Goal: Task Accomplishment & Management: Use online tool/utility

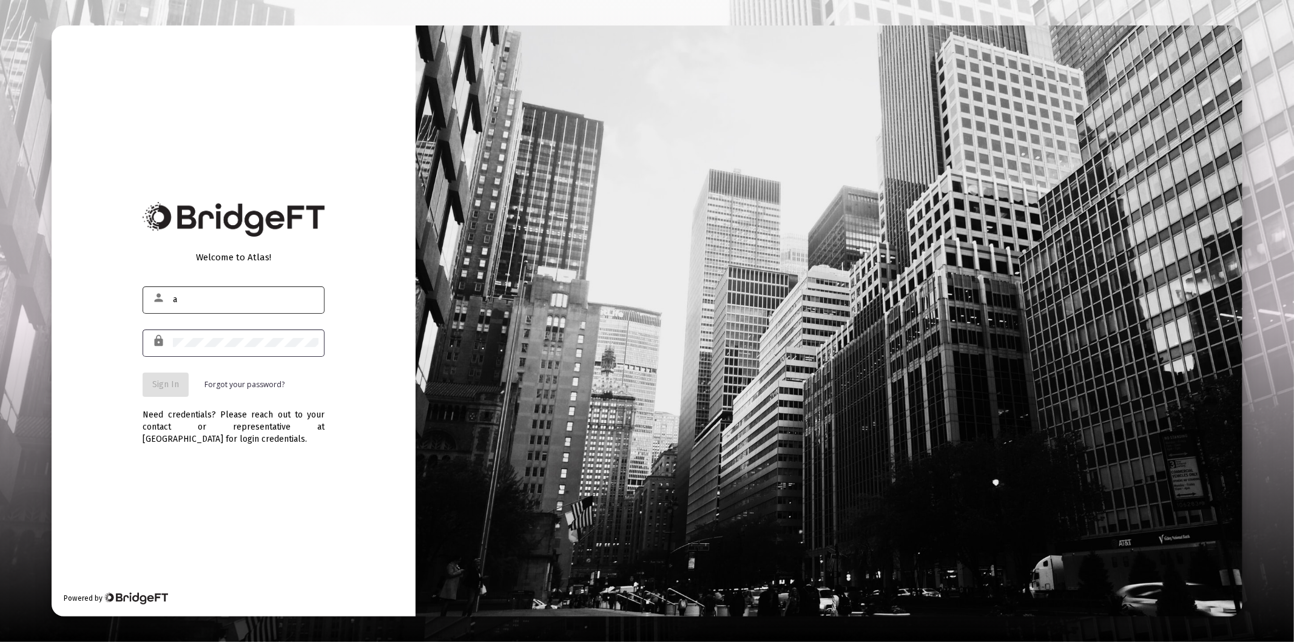
click at [221, 309] on div "a" at bounding box center [246, 299] width 146 height 30
click at [221, 301] on input "a" at bounding box center [246, 300] width 146 height 10
type input "[PERSON_NAME][EMAIL_ADDRESS][DOMAIN_NAME]"
click at [216, 348] on div at bounding box center [246, 343] width 146 height 30
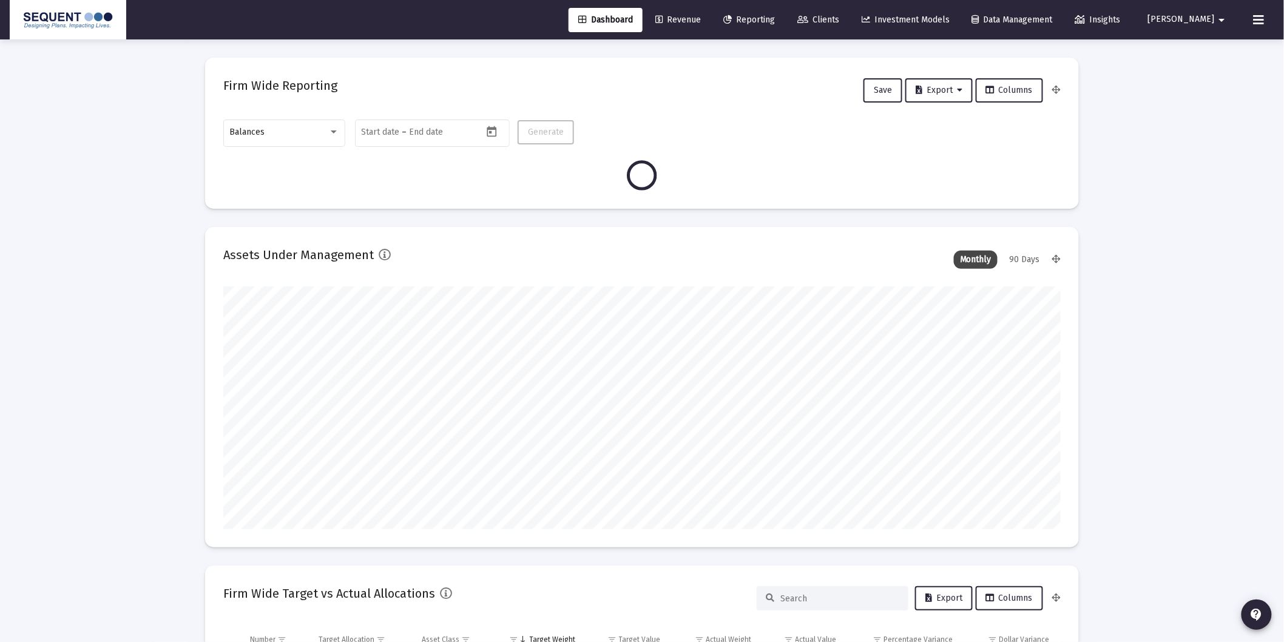
scroll to position [243, 450]
type input "[DATE]"
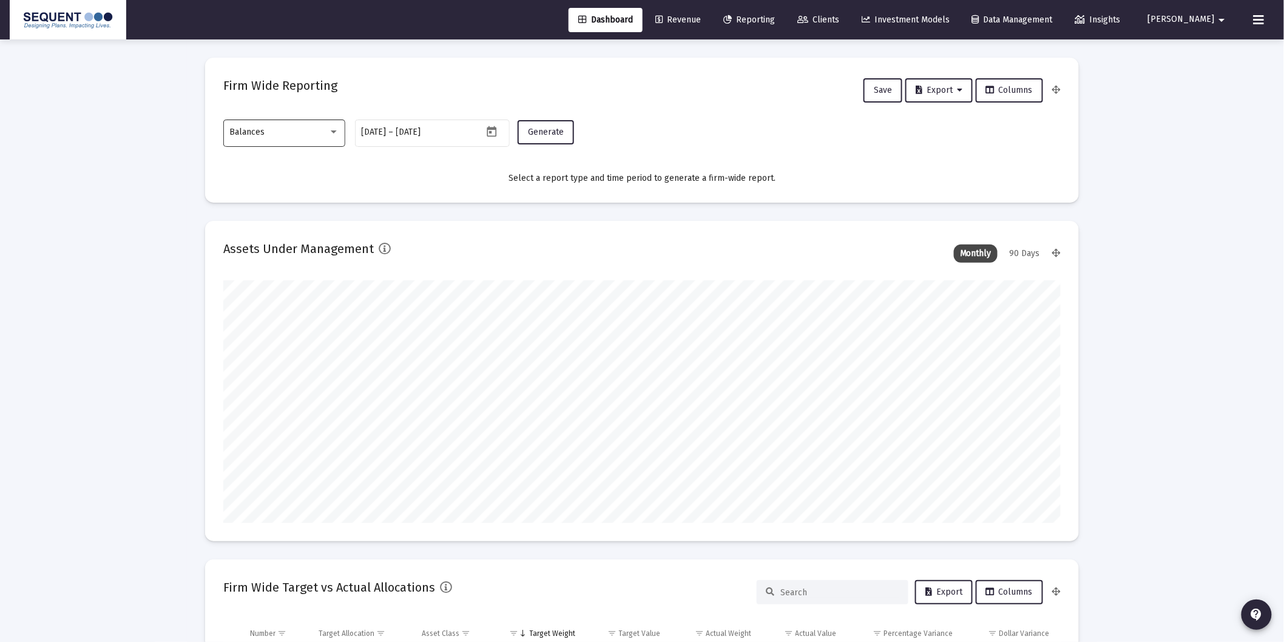
scroll to position [243, 391]
click at [335, 128] on div at bounding box center [333, 132] width 11 height 10
click at [304, 123] on div "Balances" at bounding box center [284, 132] width 109 height 30
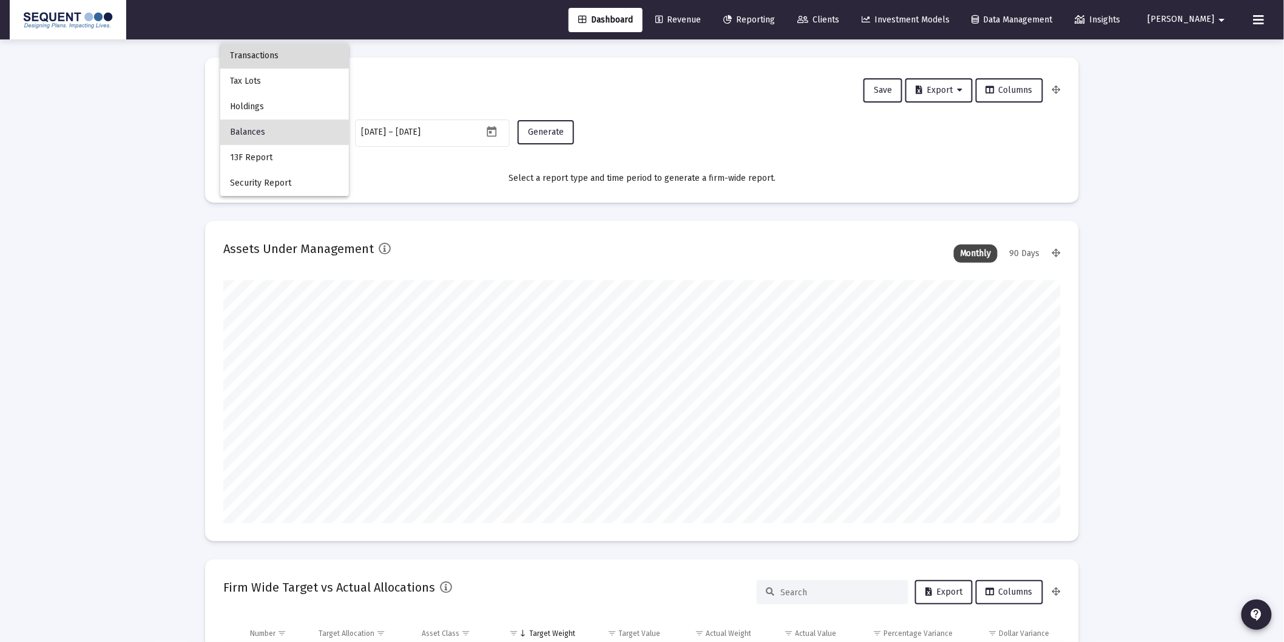
click at [280, 53] on span "Transactions" at bounding box center [284, 55] width 109 height 25
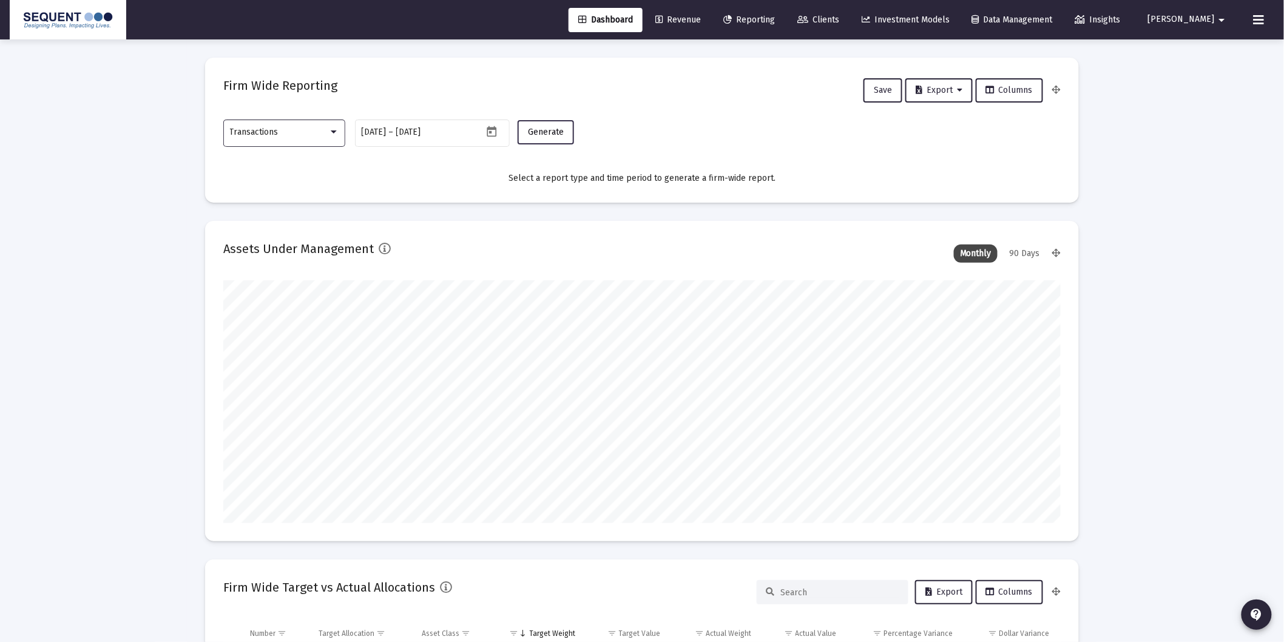
click at [551, 133] on span "Generate" at bounding box center [546, 132] width 36 height 10
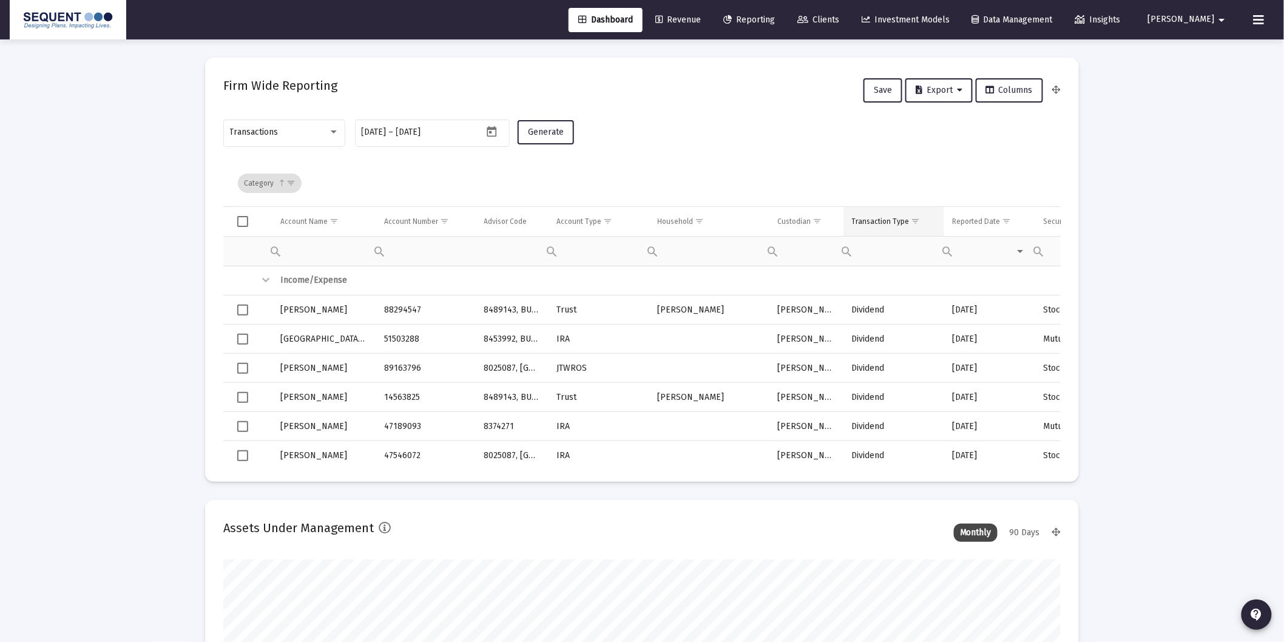
click at [920, 219] on span "Show filter options for column 'Transaction Type'" at bounding box center [915, 221] width 9 height 9
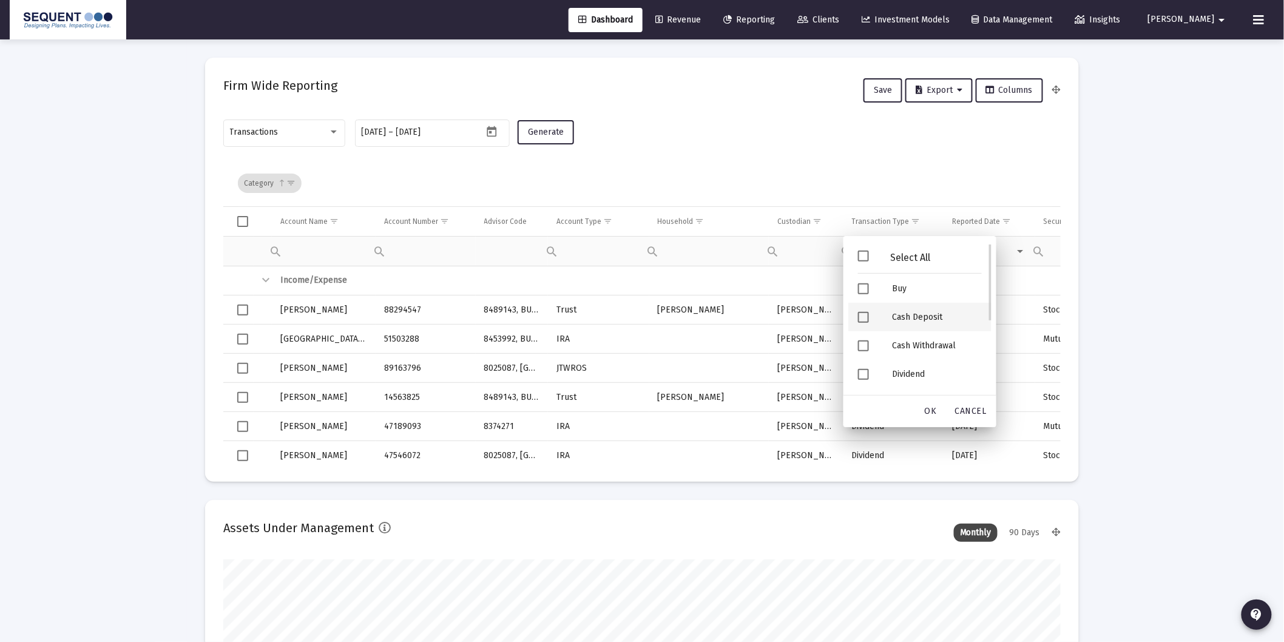
click at [909, 314] on div "Cash Deposit" at bounding box center [936, 317] width 109 height 29
click at [918, 346] on div "Cash Withdrawal" at bounding box center [936, 345] width 109 height 29
click at [913, 348] on div "Cash Withdrawal" at bounding box center [936, 345] width 109 height 29
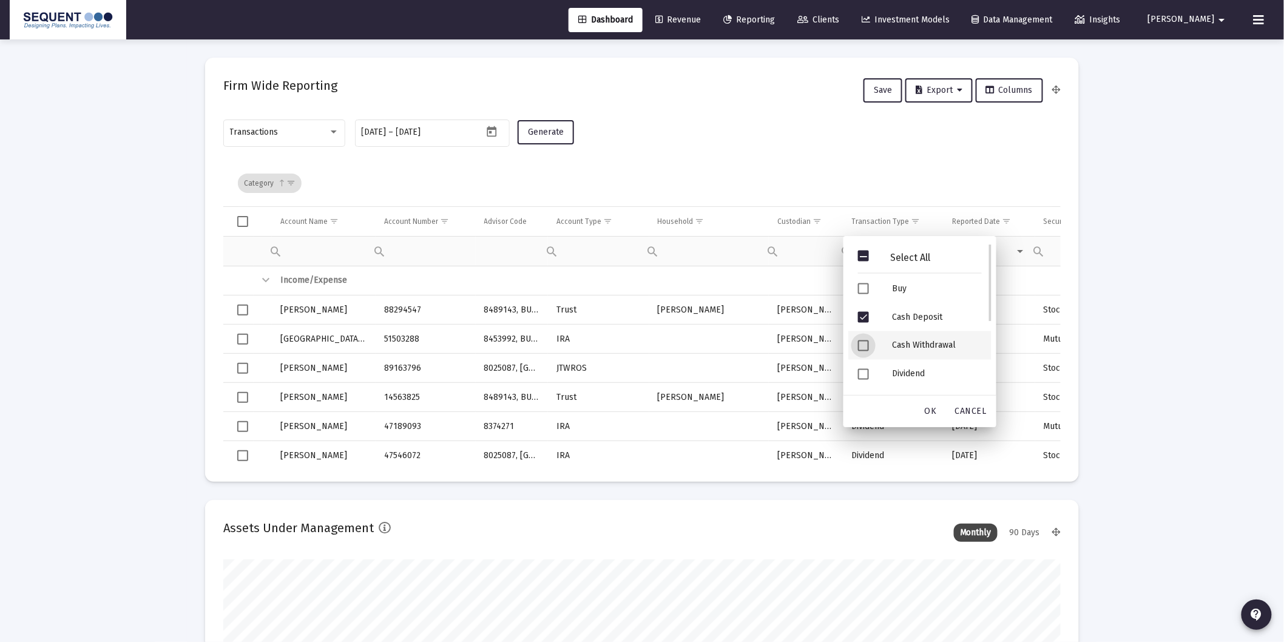
scroll to position [141, 0]
click at [914, 343] on div "Security Deposit" at bounding box center [936, 347] width 109 height 29
click at [932, 410] on span "OK" at bounding box center [930, 411] width 12 height 10
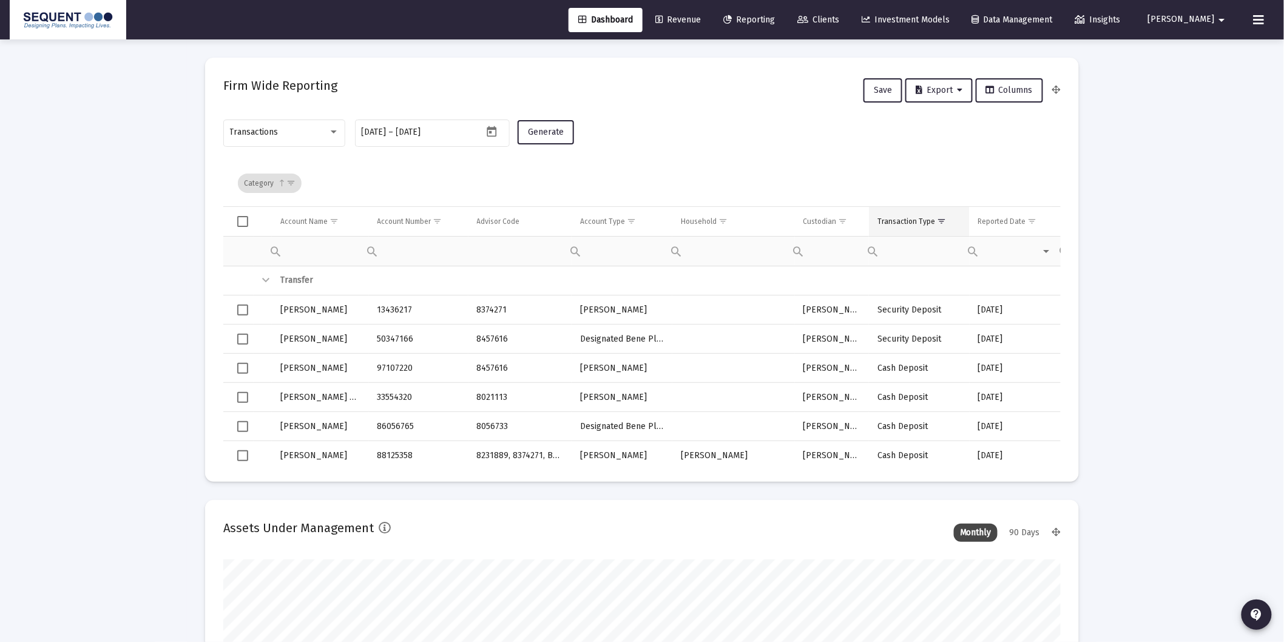
click at [904, 215] on td "Transaction Type" at bounding box center [919, 221] width 101 height 29
click at [929, 92] on span "Export" at bounding box center [938, 90] width 47 height 10
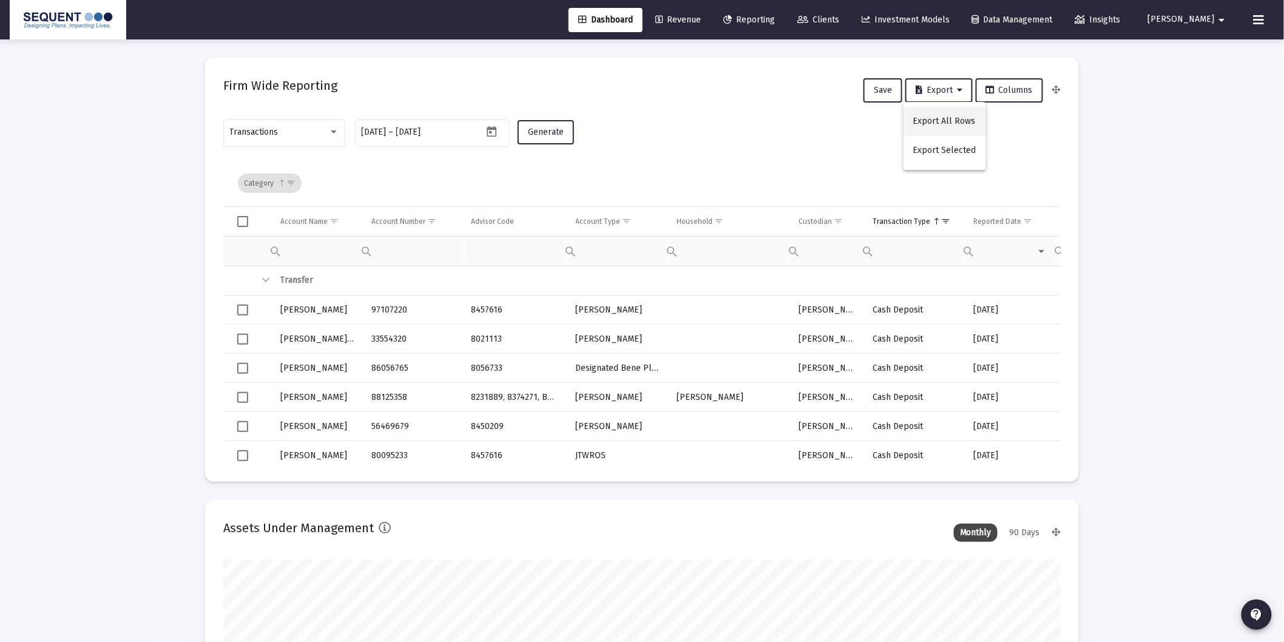
click at [952, 115] on button "Export All Rows" at bounding box center [944, 121] width 82 height 29
